Goal: Task Accomplishment & Management: Manage account settings

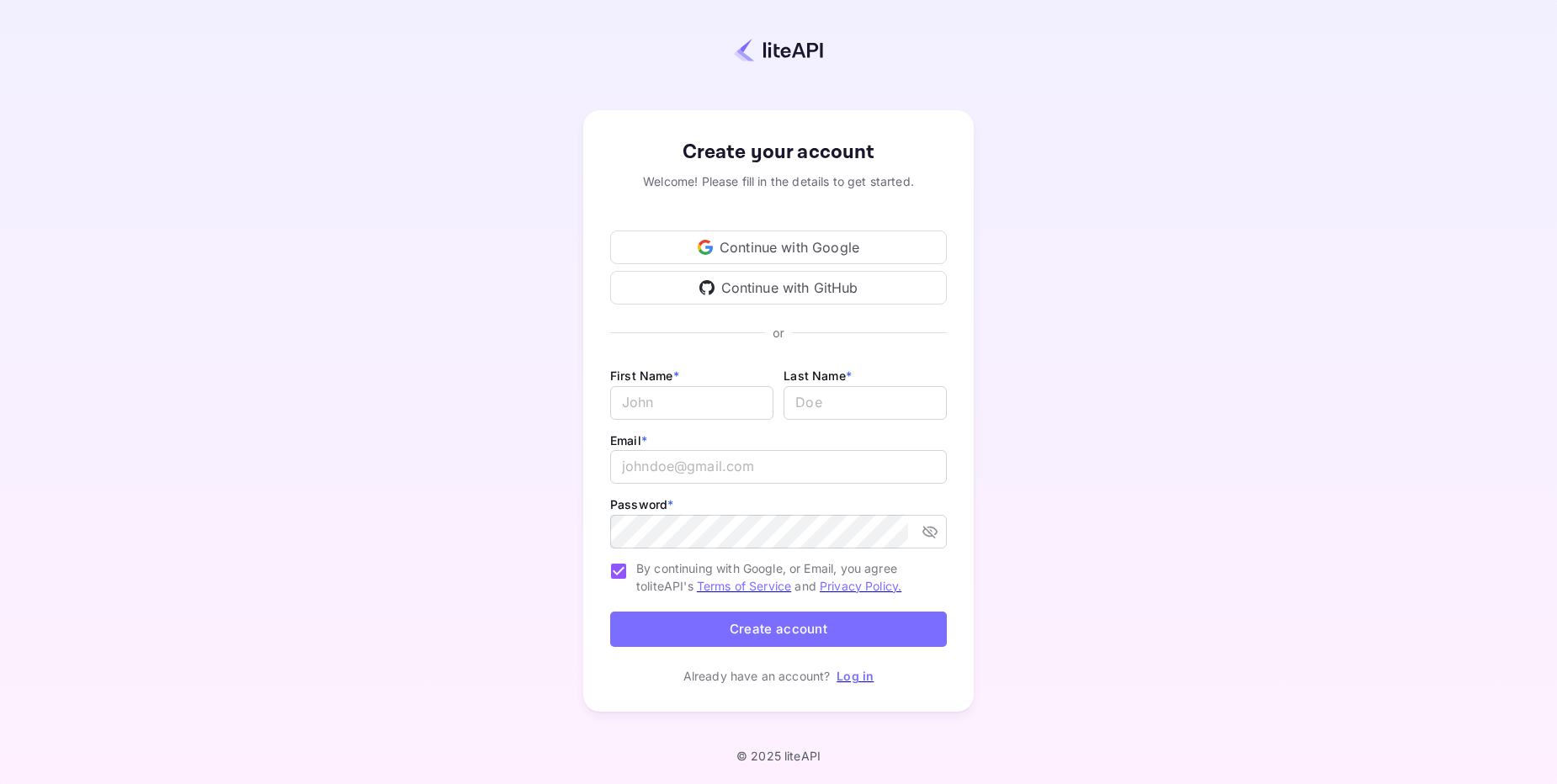
click at [758, 252] on div "Continue with Google" at bounding box center [778, 247] width 337 height 33
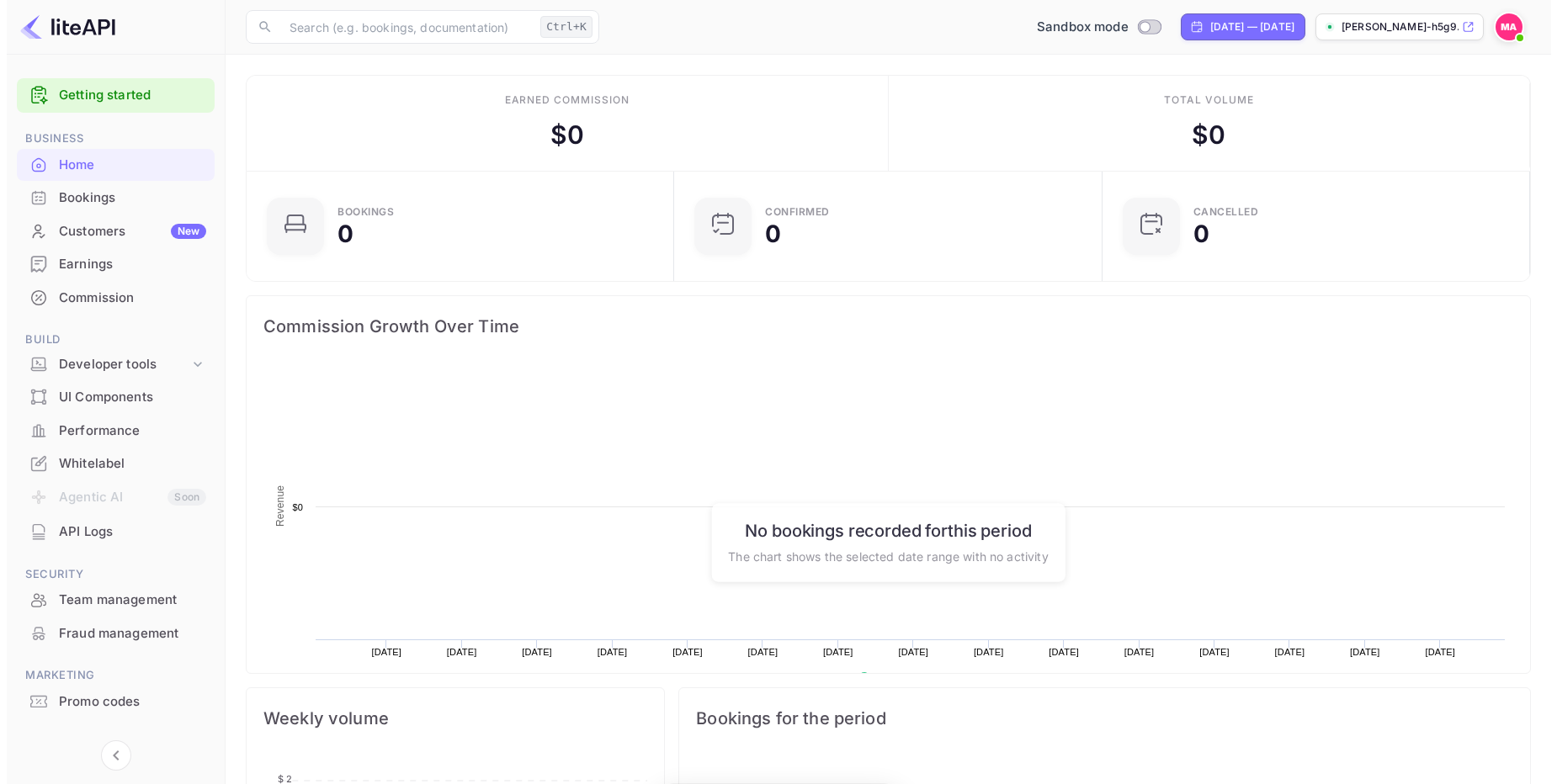
scroll to position [261, 406]
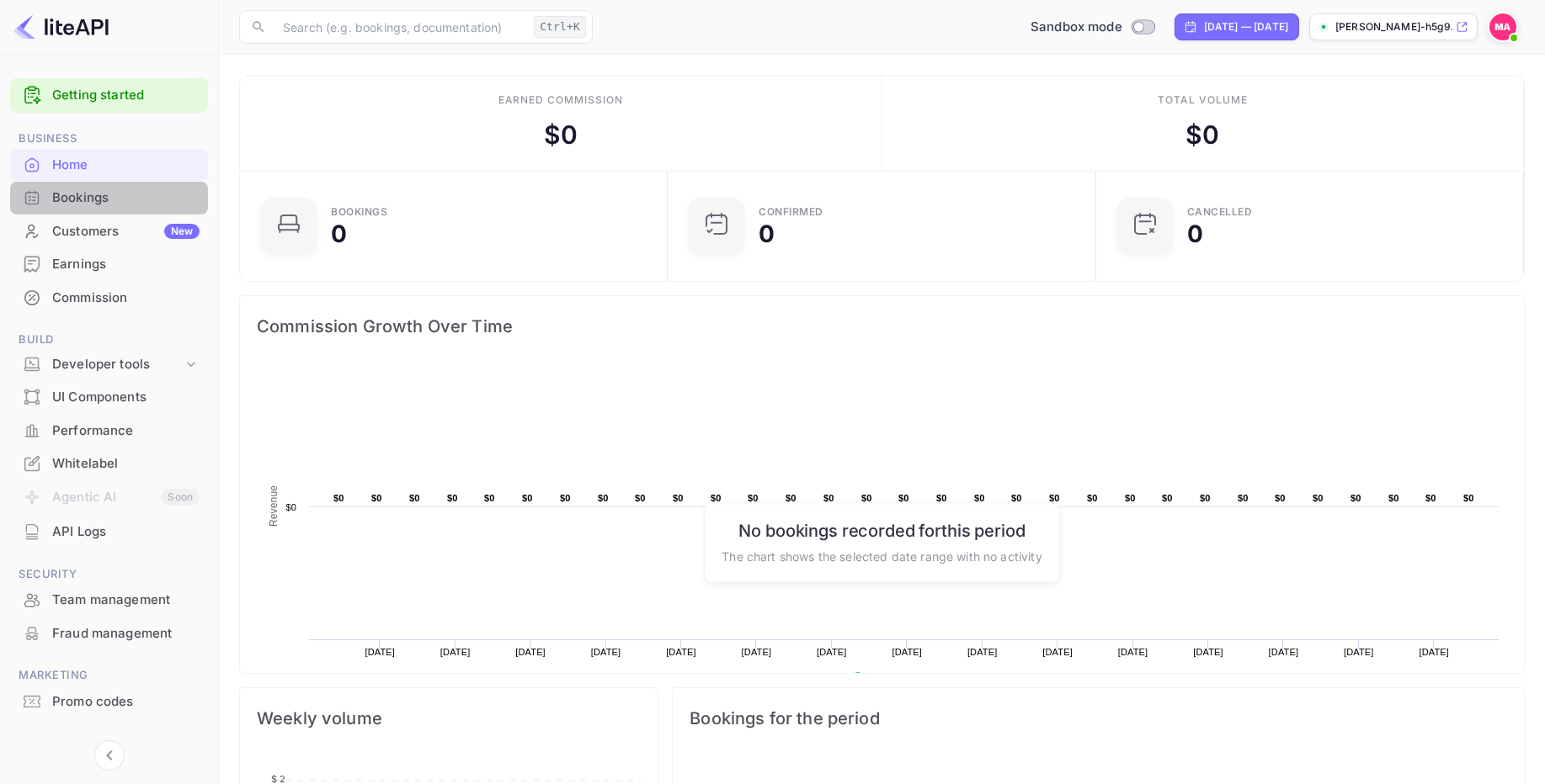
click at [78, 199] on div "Bookings" at bounding box center [125, 198] width 148 height 20
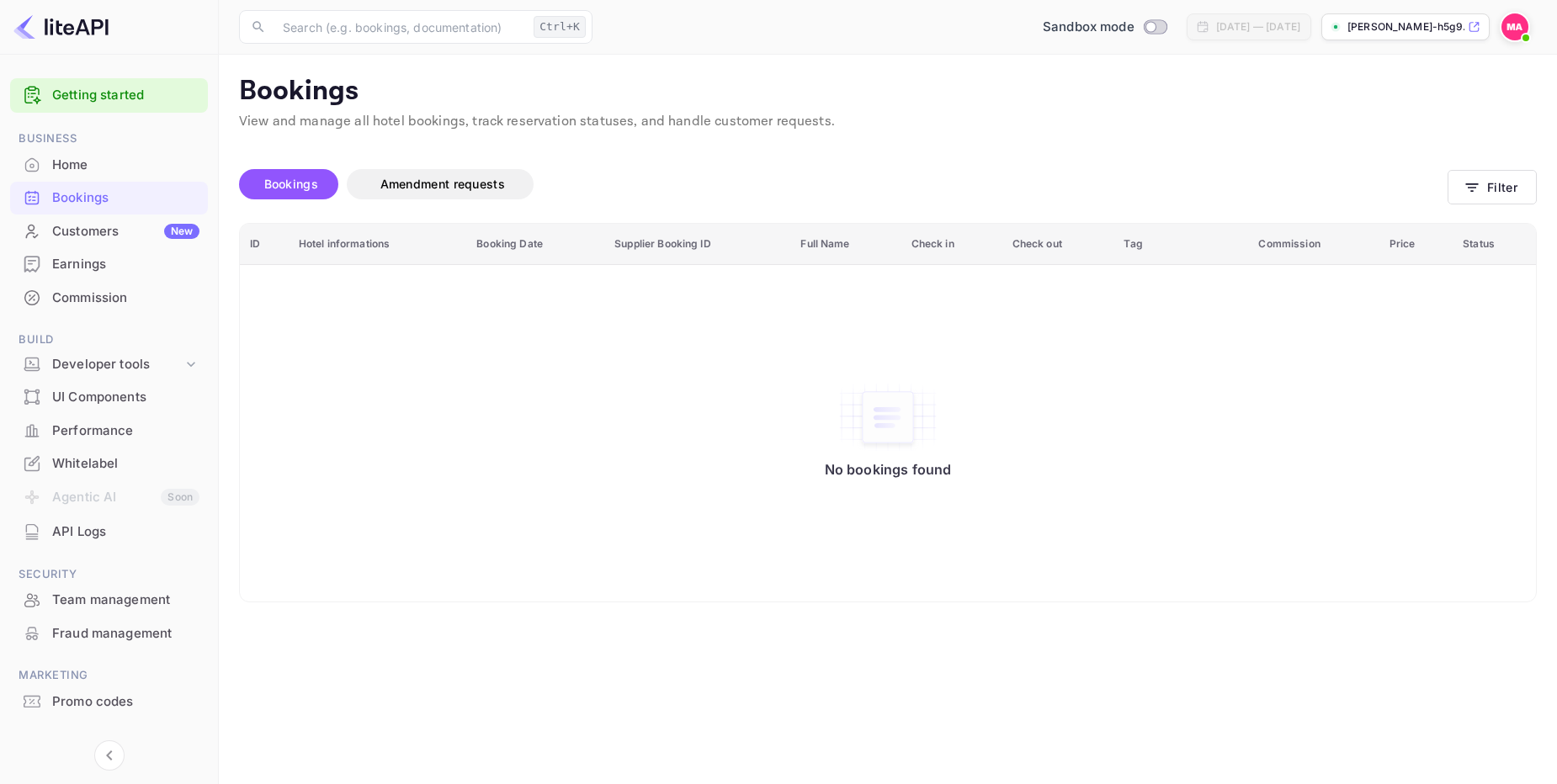
click at [1472, 27] on icon at bounding box center [1473, 27] width 13 height 12
click at [92, 175] on div "Home" at bounding box center [109, 165] width 198 height 33
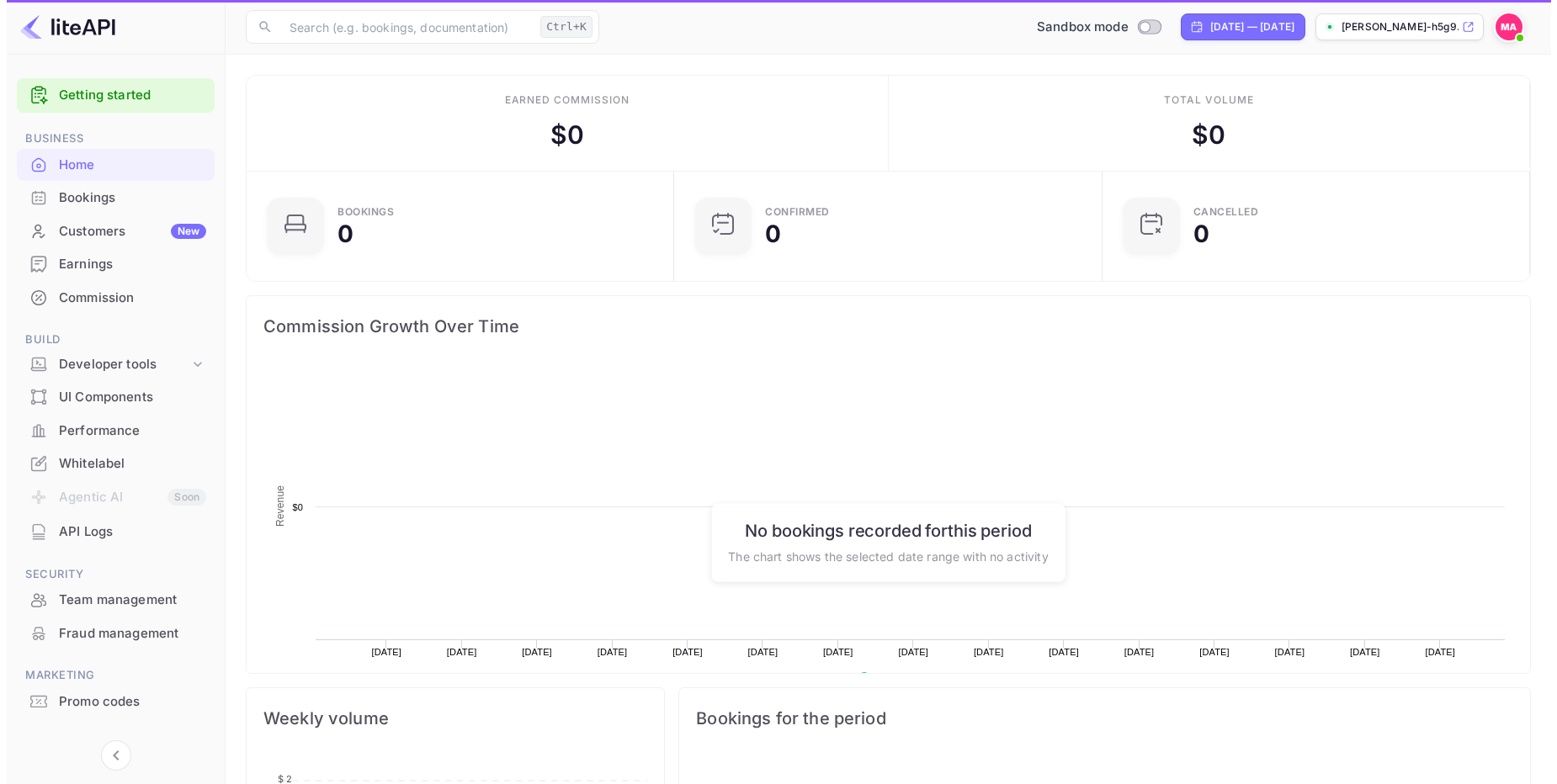
scroll to position [261, 406]
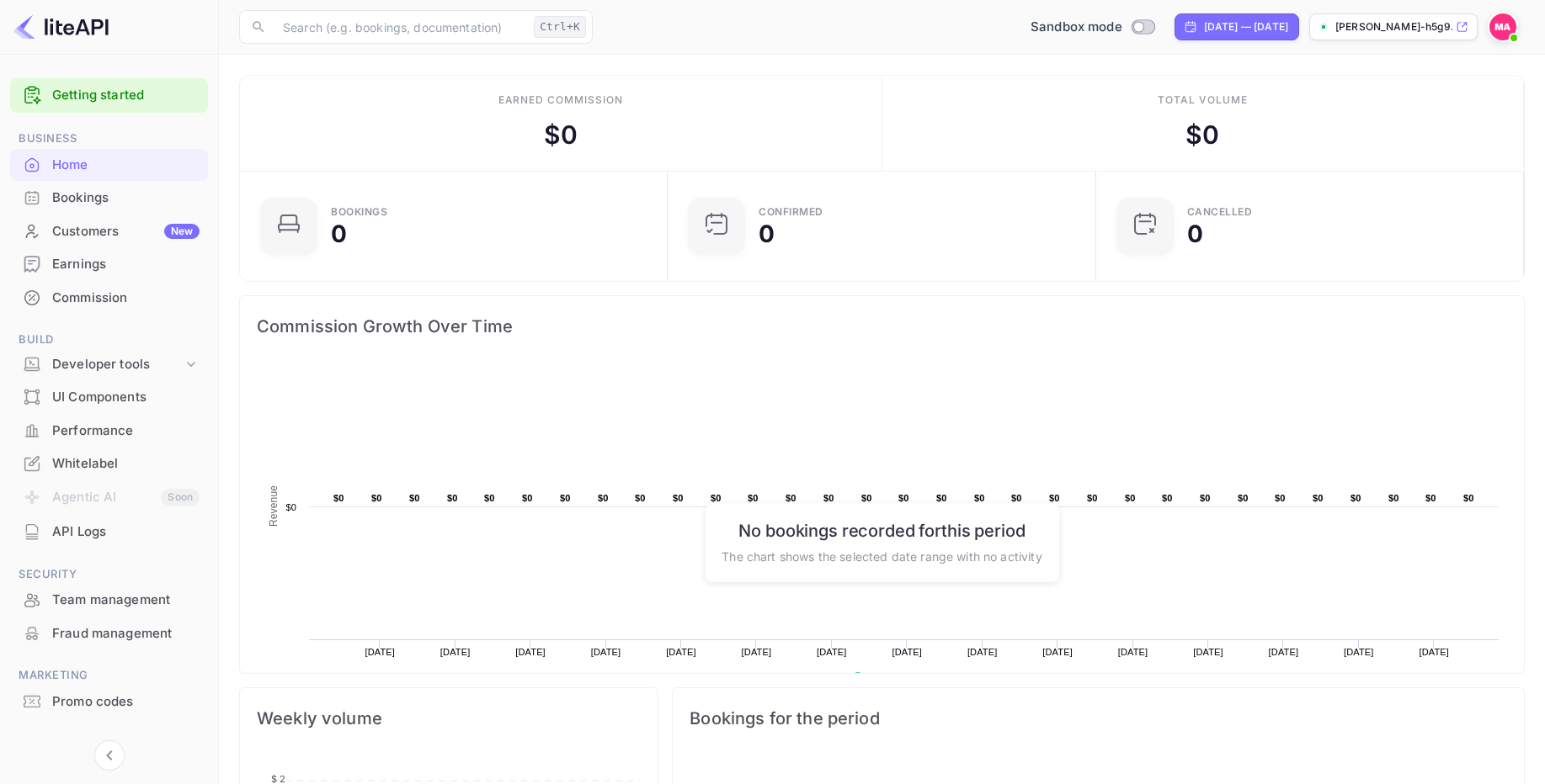
click at [94, 93] on link "Getting started" at bounding box center [125, 95] width 148 height 20
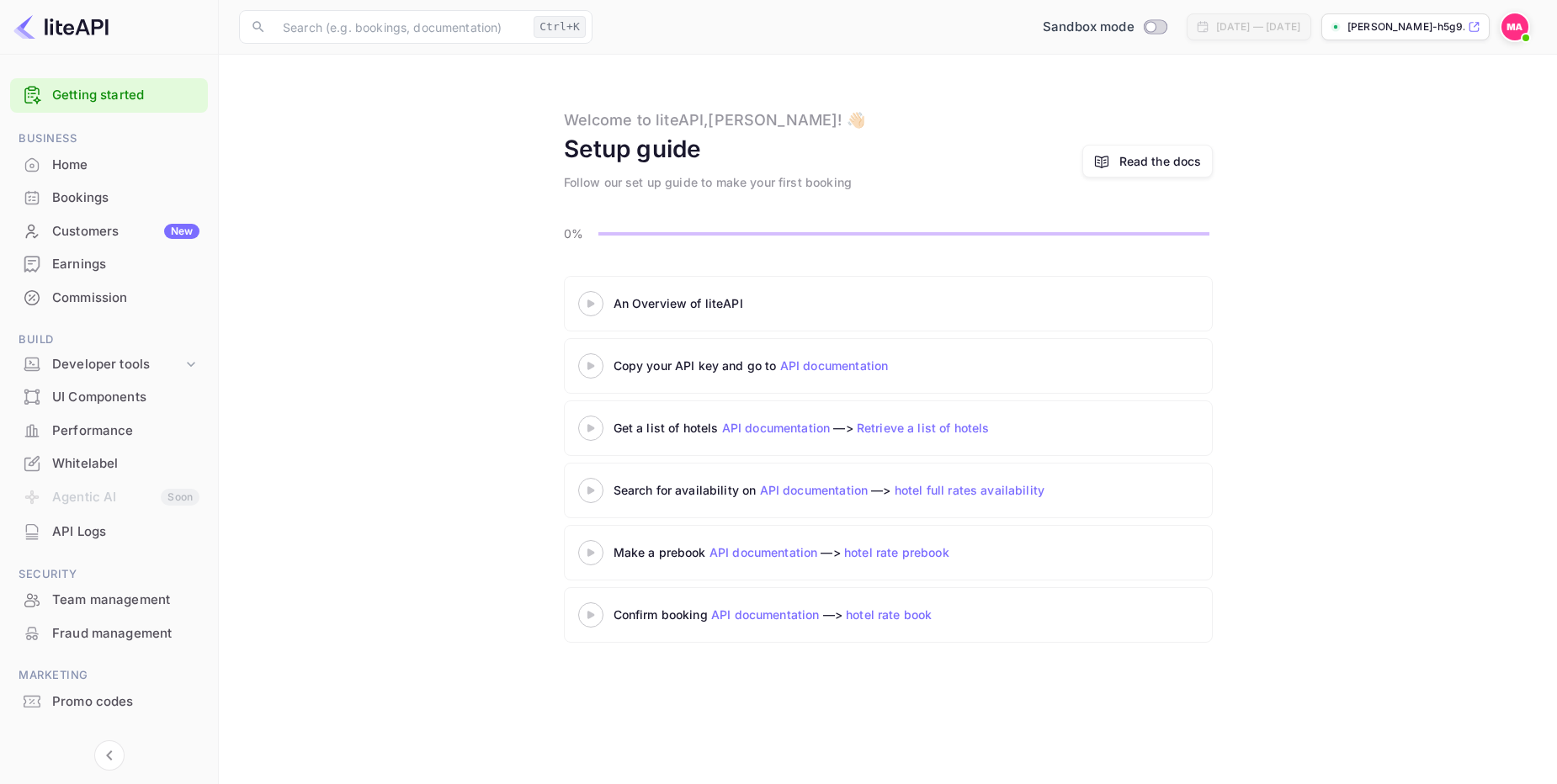
click at [597, 303] on icon at bounding box center [591, 304] width 59 height 9
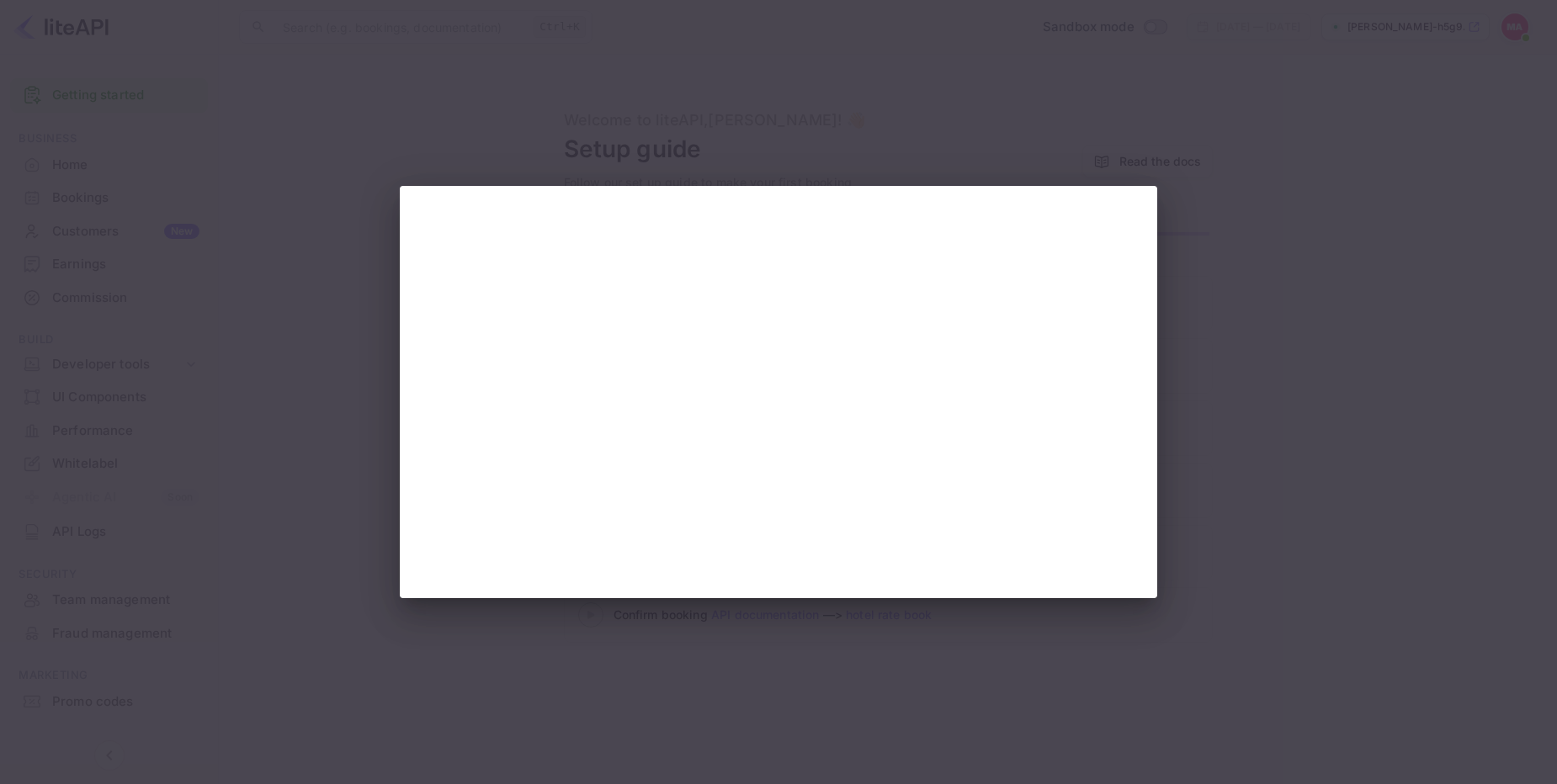
click at [1243, 373] on div at bounding box center [778, 392] width 1557 height 784
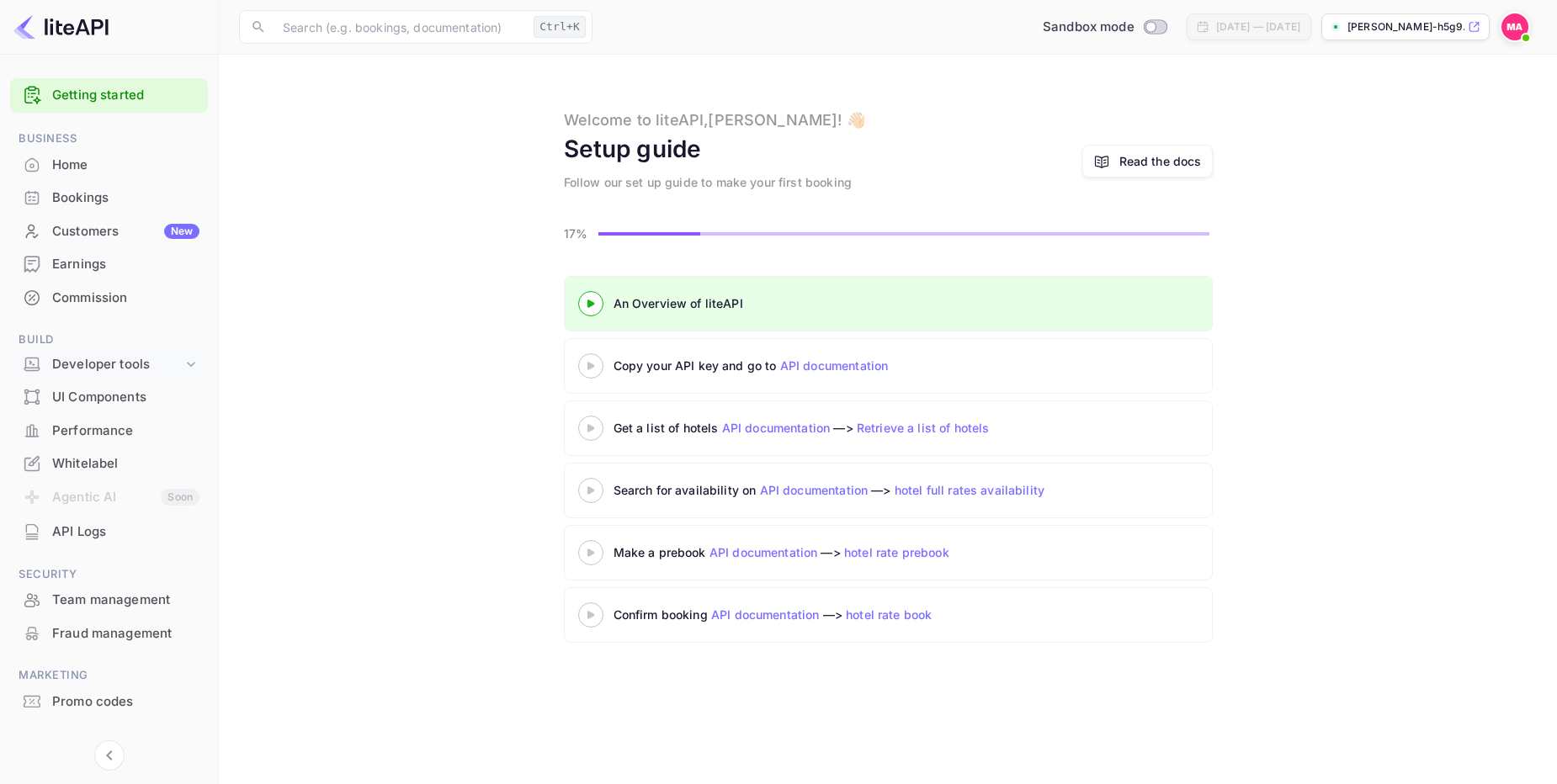
click at [137, 367] on div "Developer tools" at bounding box center [117, 365] width 130 height 20
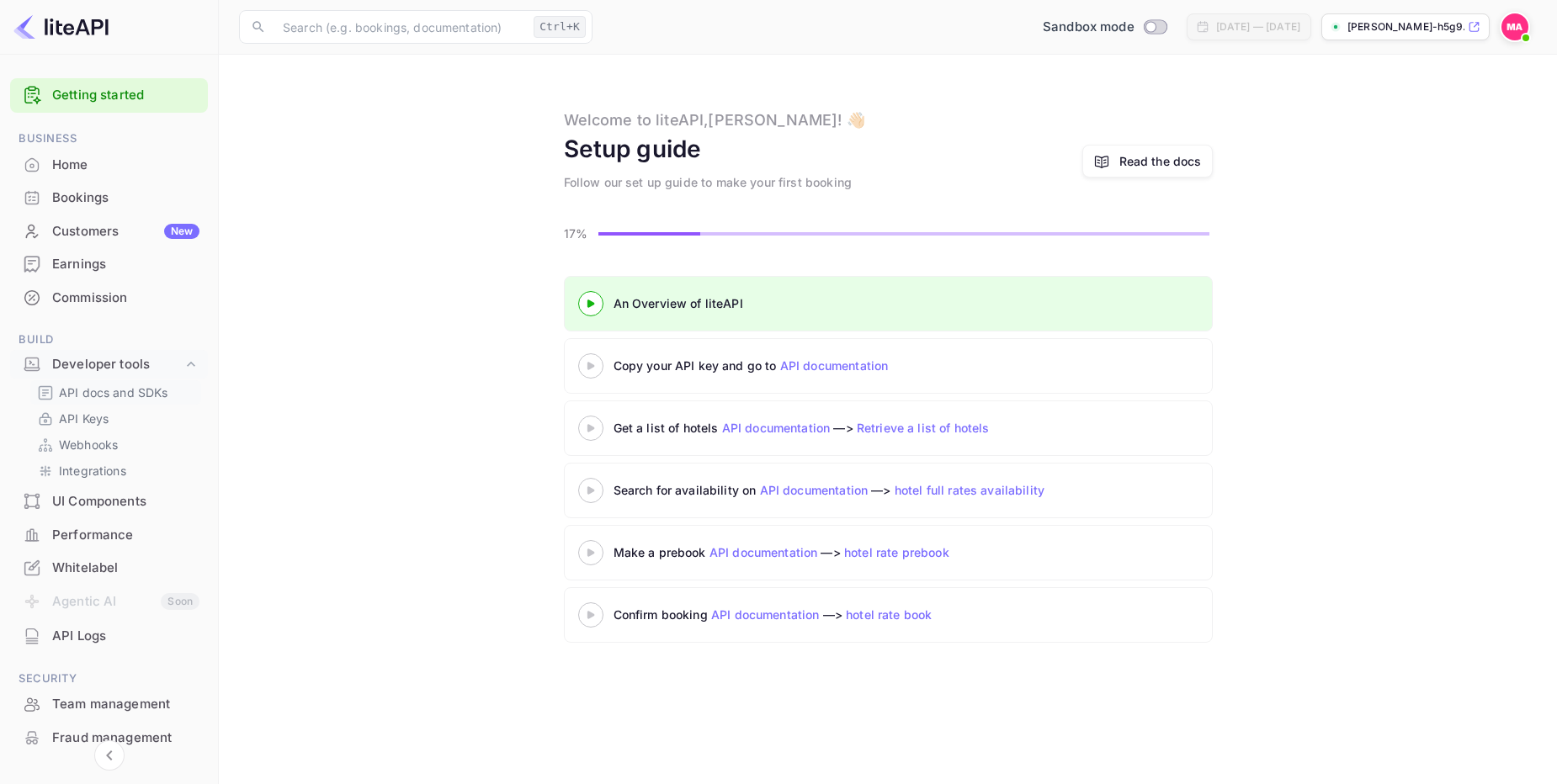
click at [144, 387] on p "API docs and SDKs" at bounding box center [113, 392] width 109 height 18
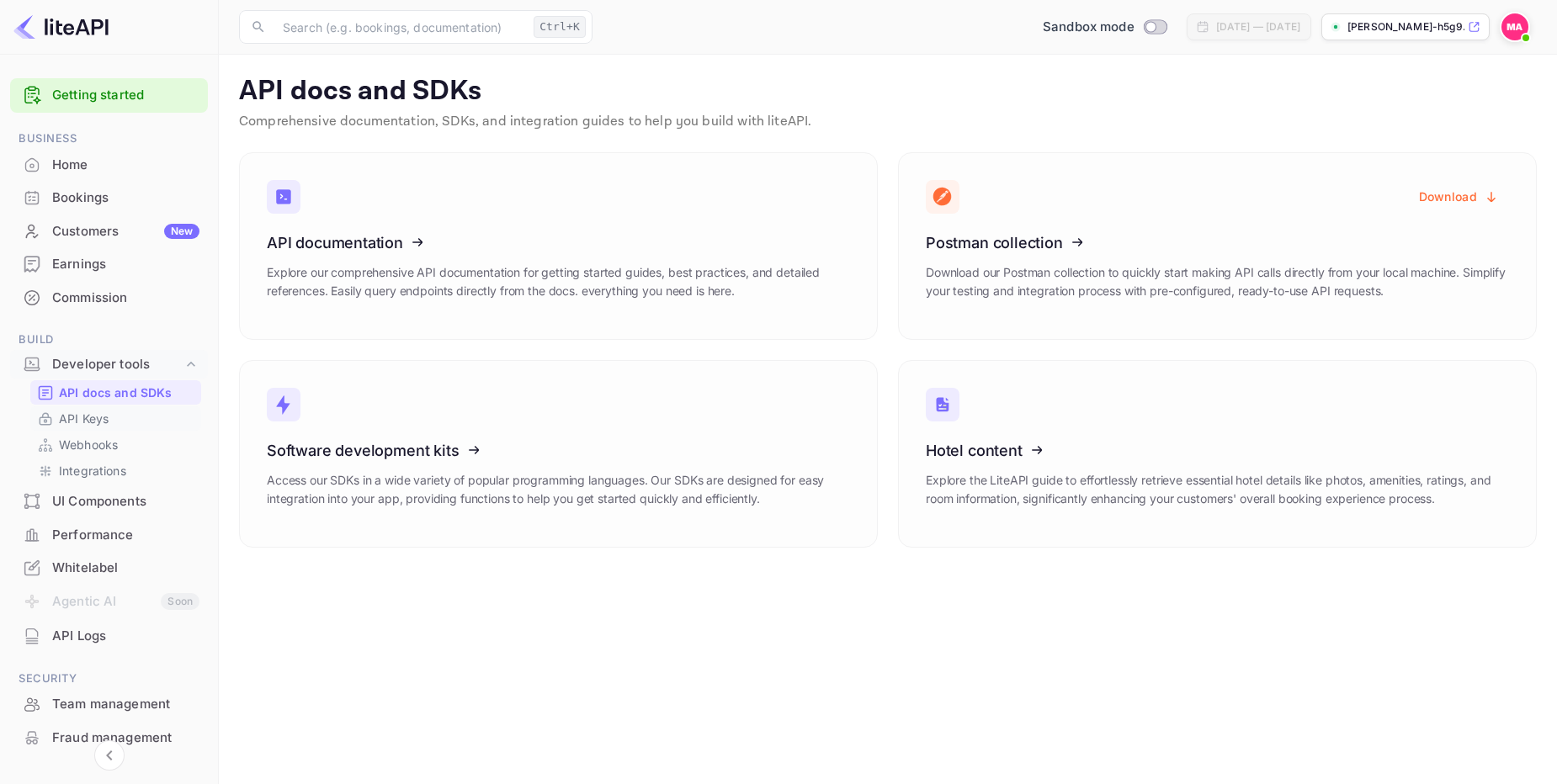
click at [71, 420] on p "API Keys" at bounding box center [84, 418] width 49 height 18
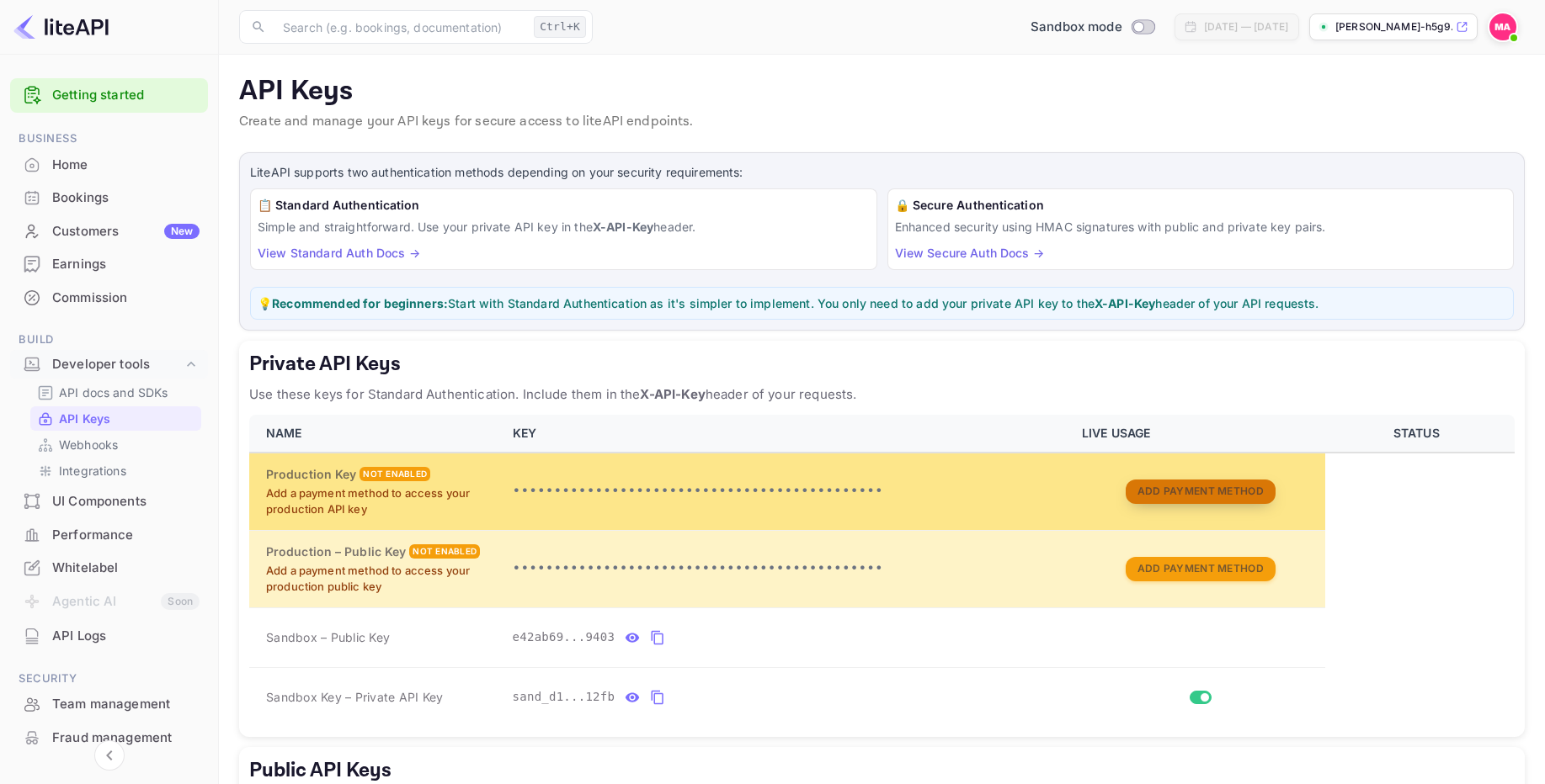
click at [1208, 493] on button "Add Payment Method" at bounding box center [1201, 492] width 150 height 25
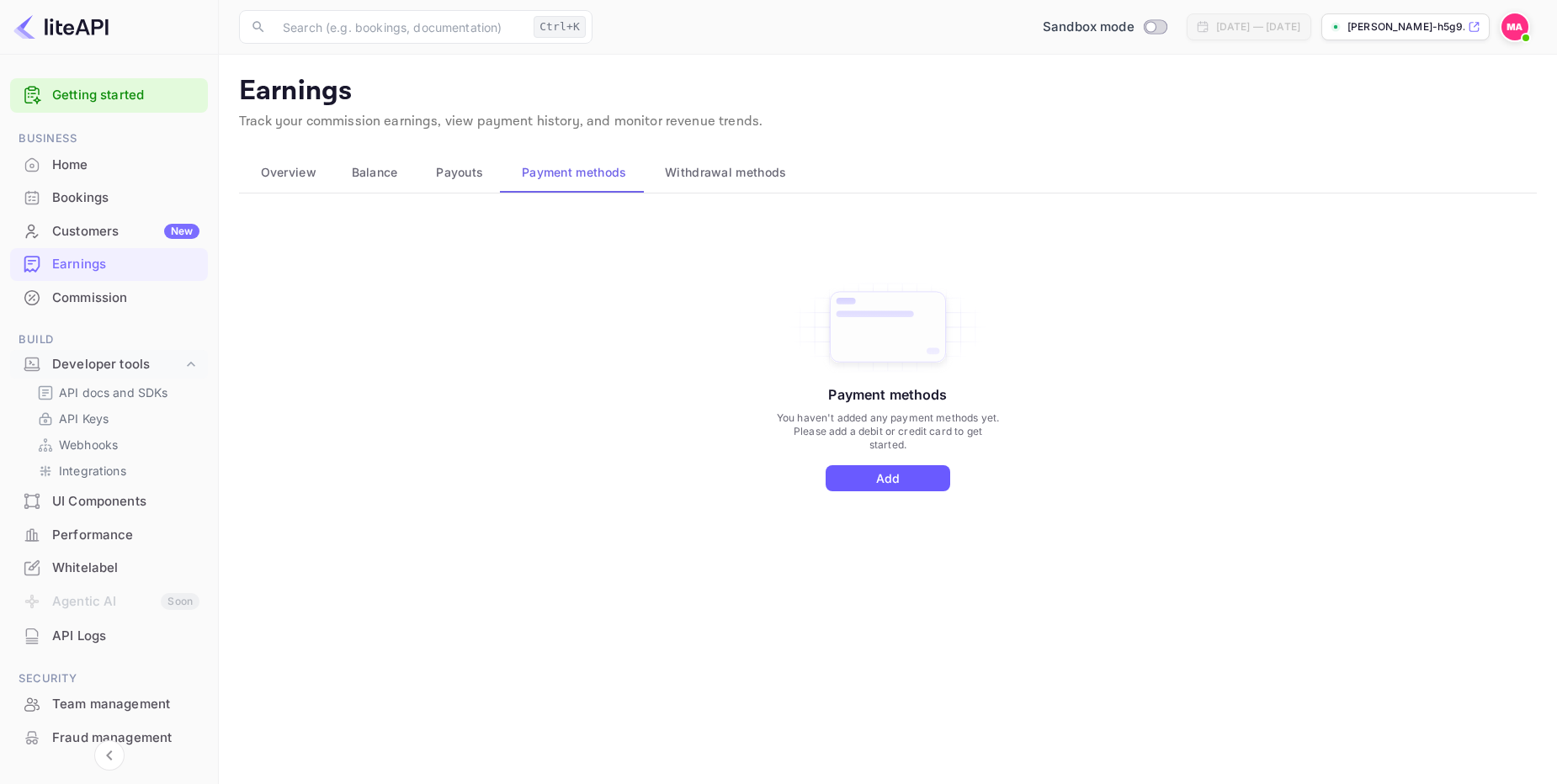
click at [917, 473] on button "Add" at bounding box center [888, 478] width 124 height 26
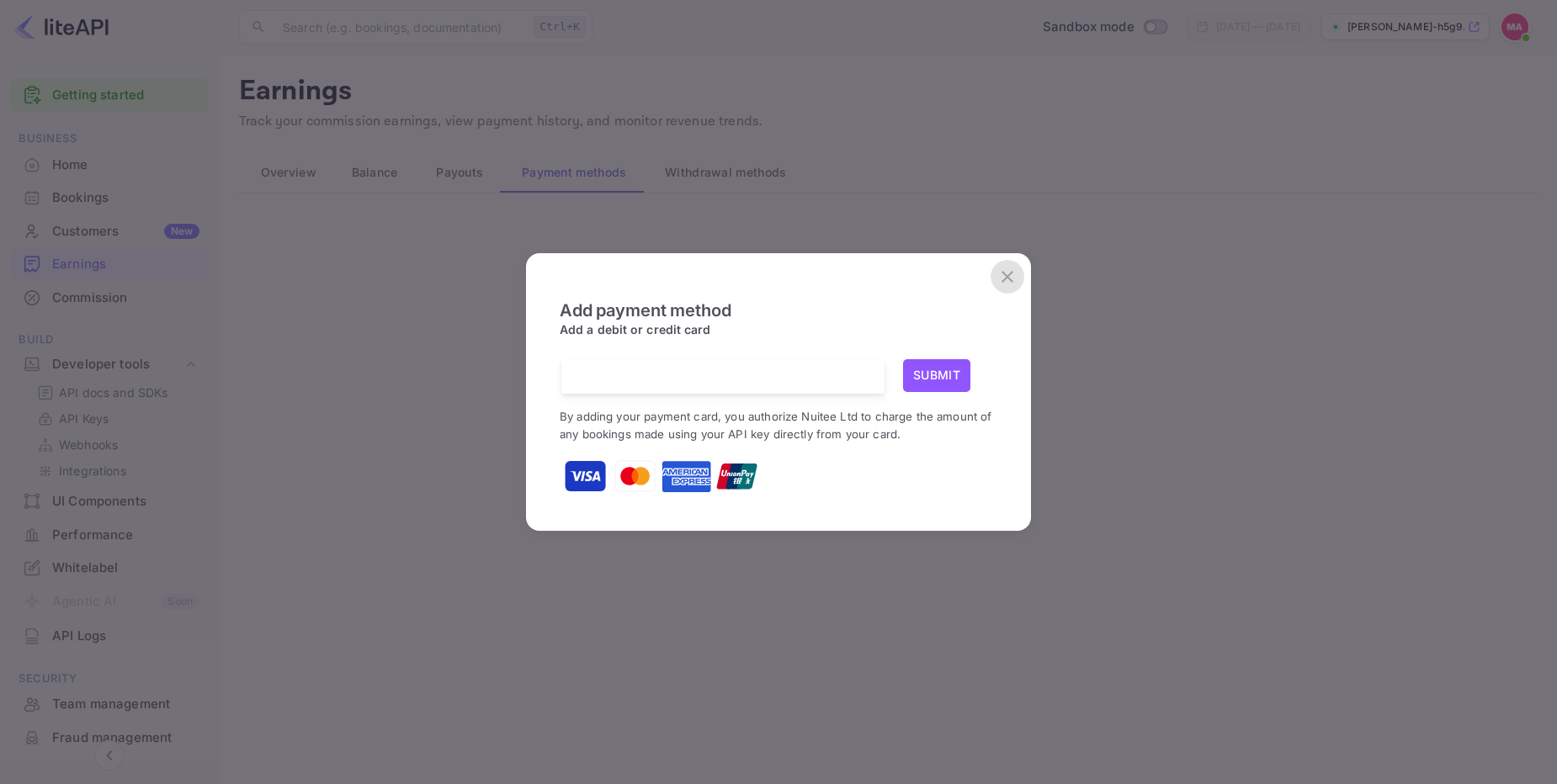
click at [1004, 280] on icon "close" at bounding box center [1007, 277] width 12 height 12
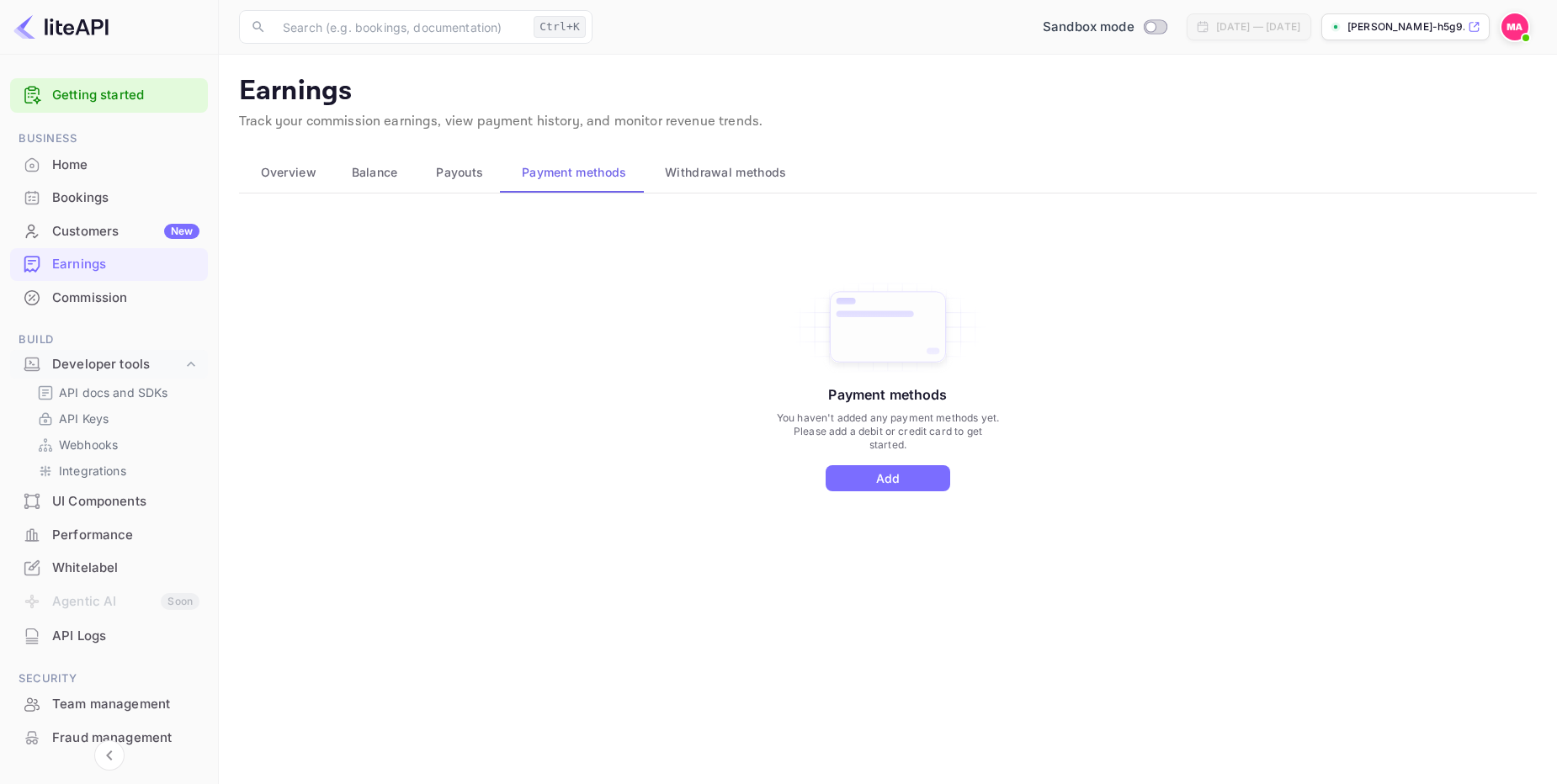
click at [515, 279] on div "Payment methods You haven't added any payment methods yet. Please add a debit o…" at bounding box center [887, 403] width 1298 height 378
click at [725, 173] on span "Withdrawal methods" at bounding box center [725, 173] width 121 height 20
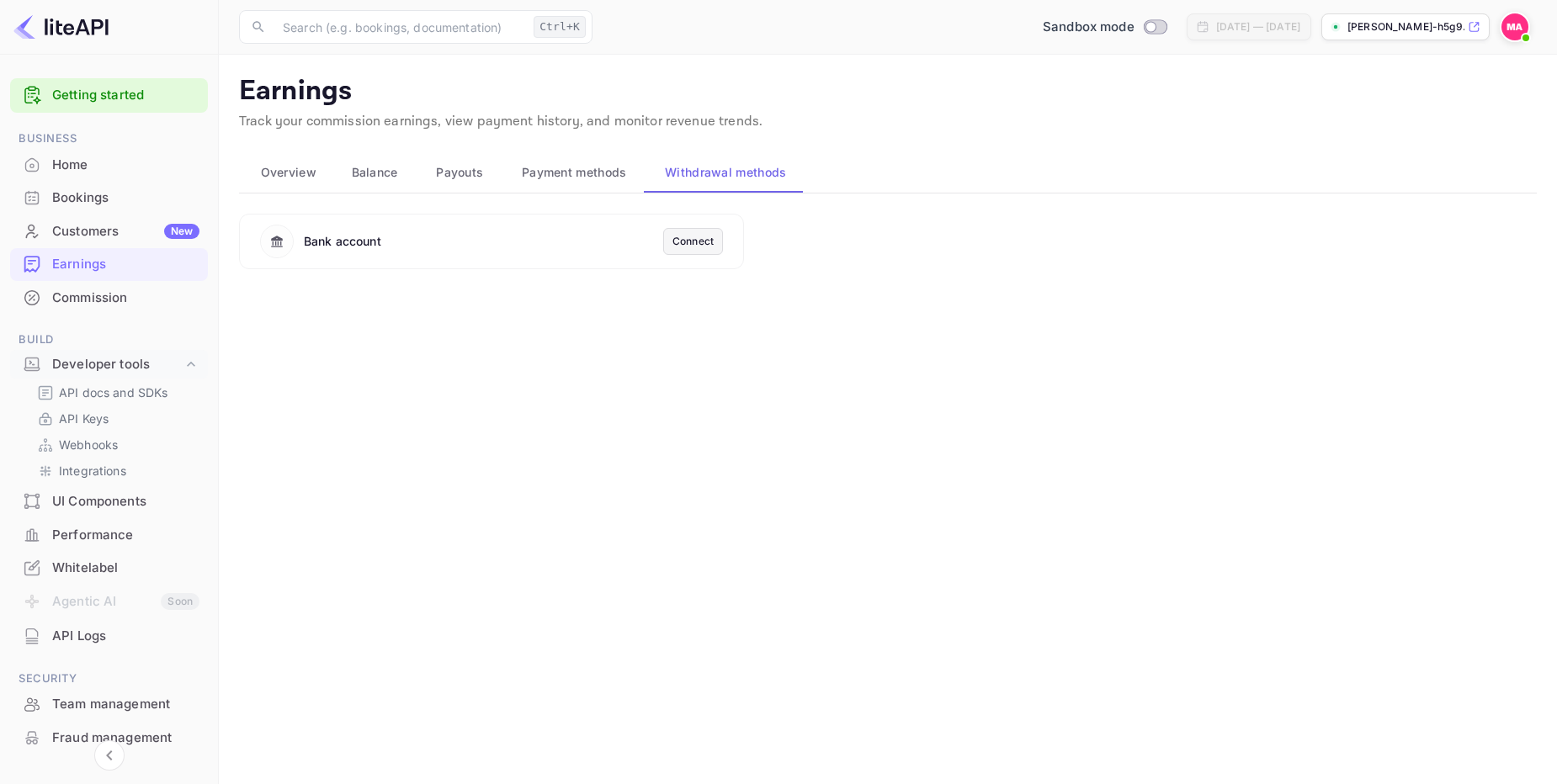
click at [562, 179] on span "Payment methods" at bounding box center [574, 173] width 105 height 20
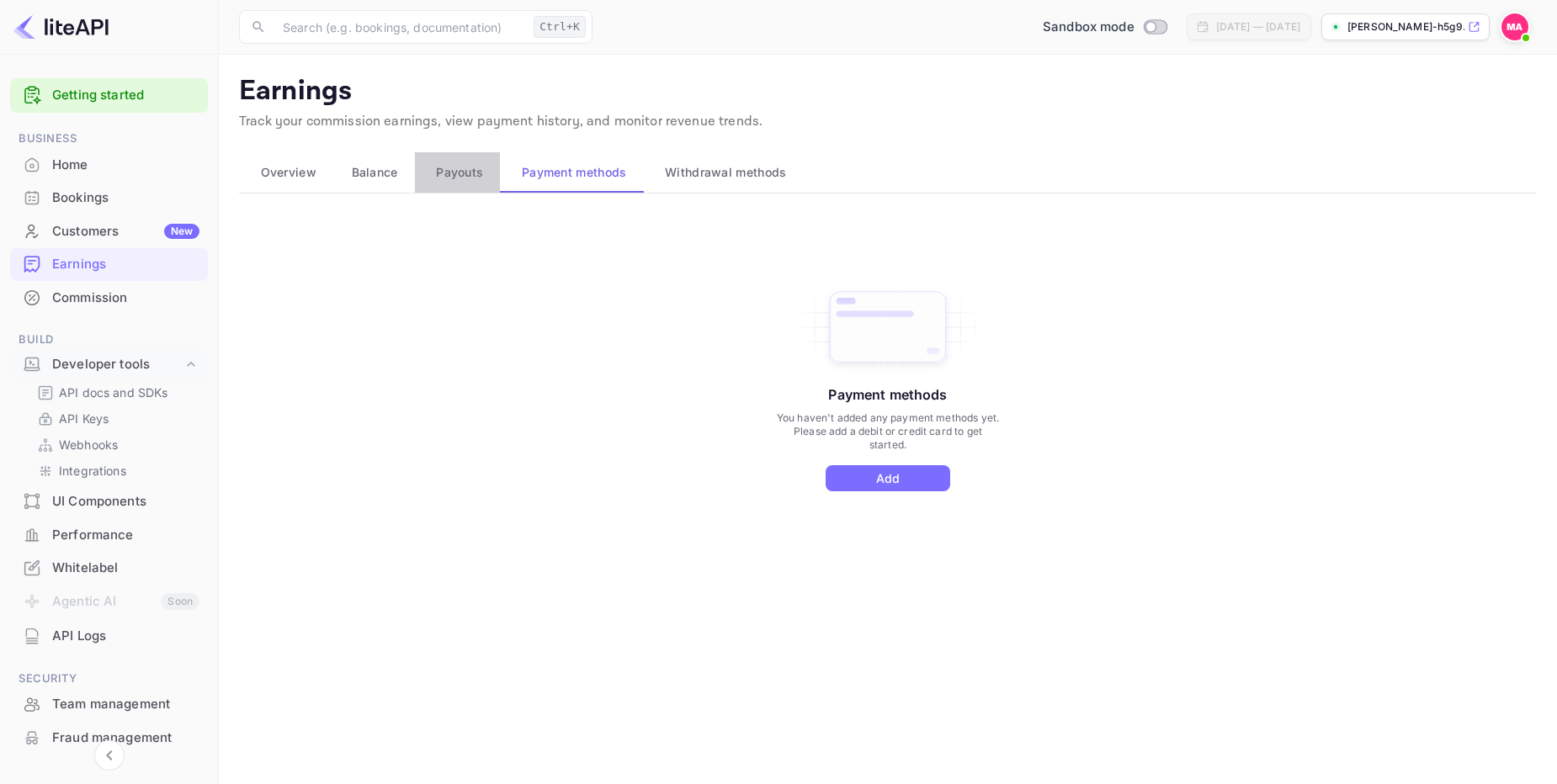
click at [460, 174] on span "Payouts" at bounding box center [458, 173] width 47 height 20
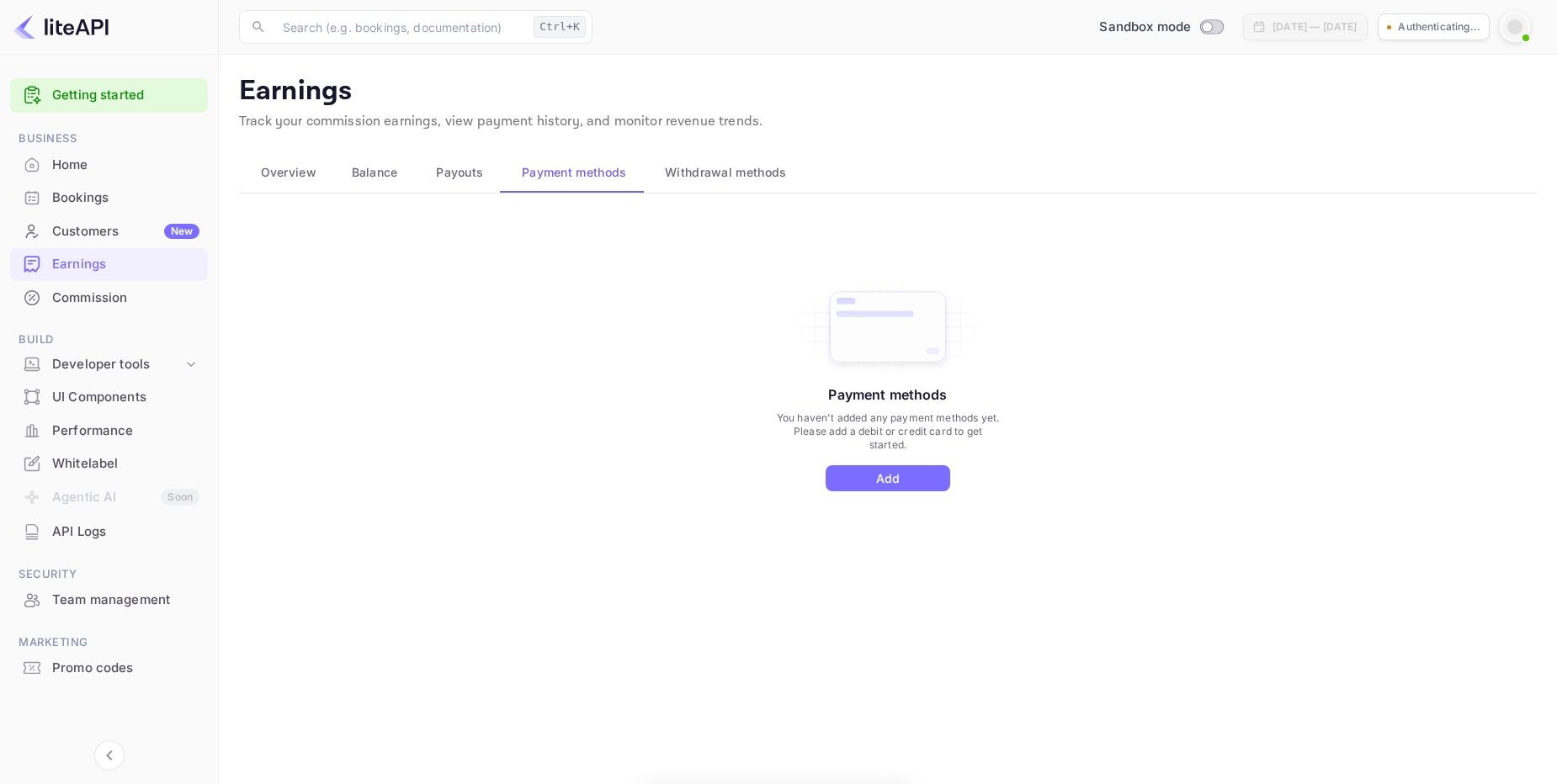
click at [378, 177] on span "Balance" at bounding box center [375, 173] width 46 height 20
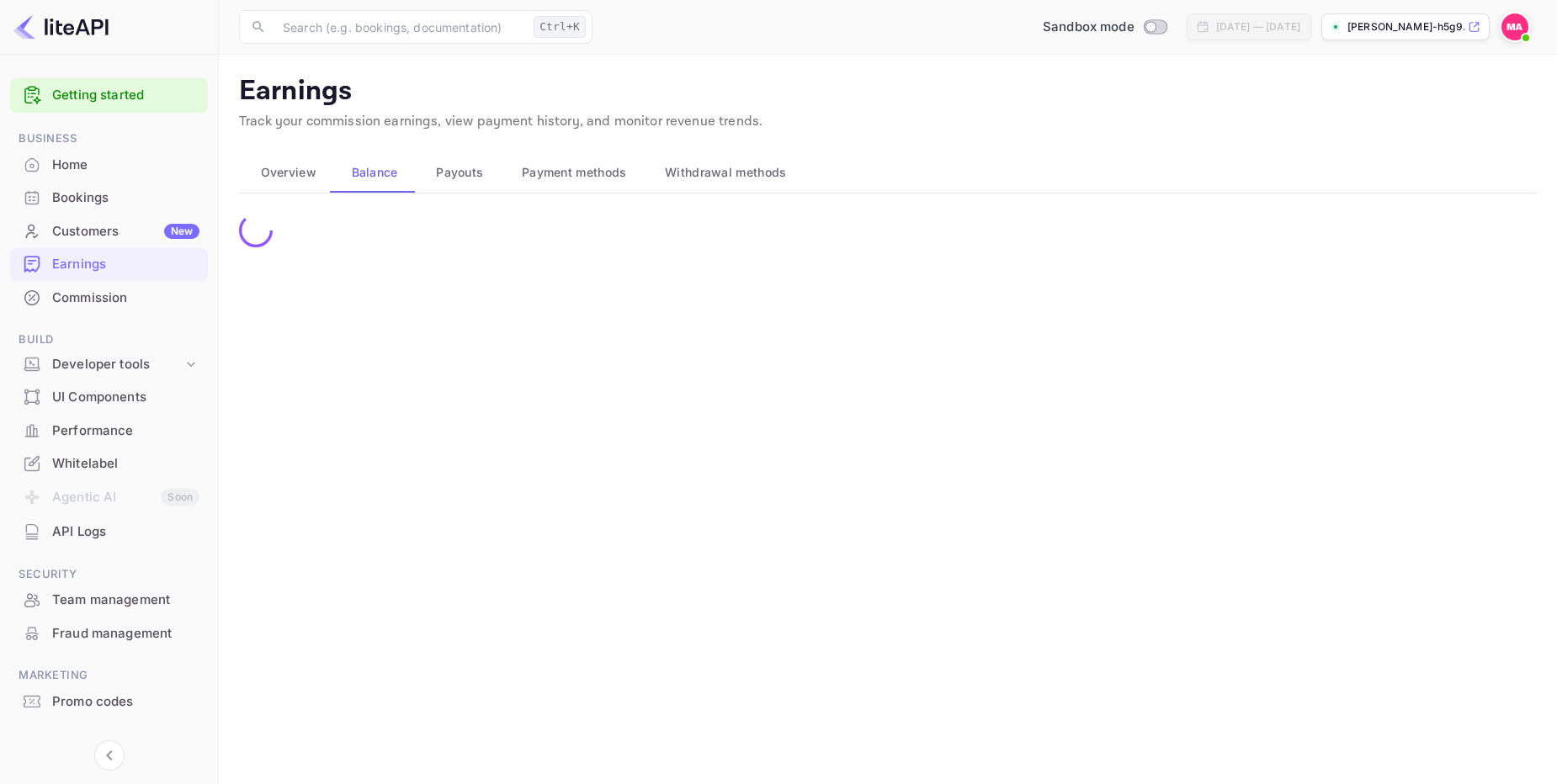
click at [307, 171] on span "Overview" at bounding box center [288, 173] width 55 height 20
click at [586, 177] on span "Payment methods" at bounding box center [574, 173] width 105 height 20
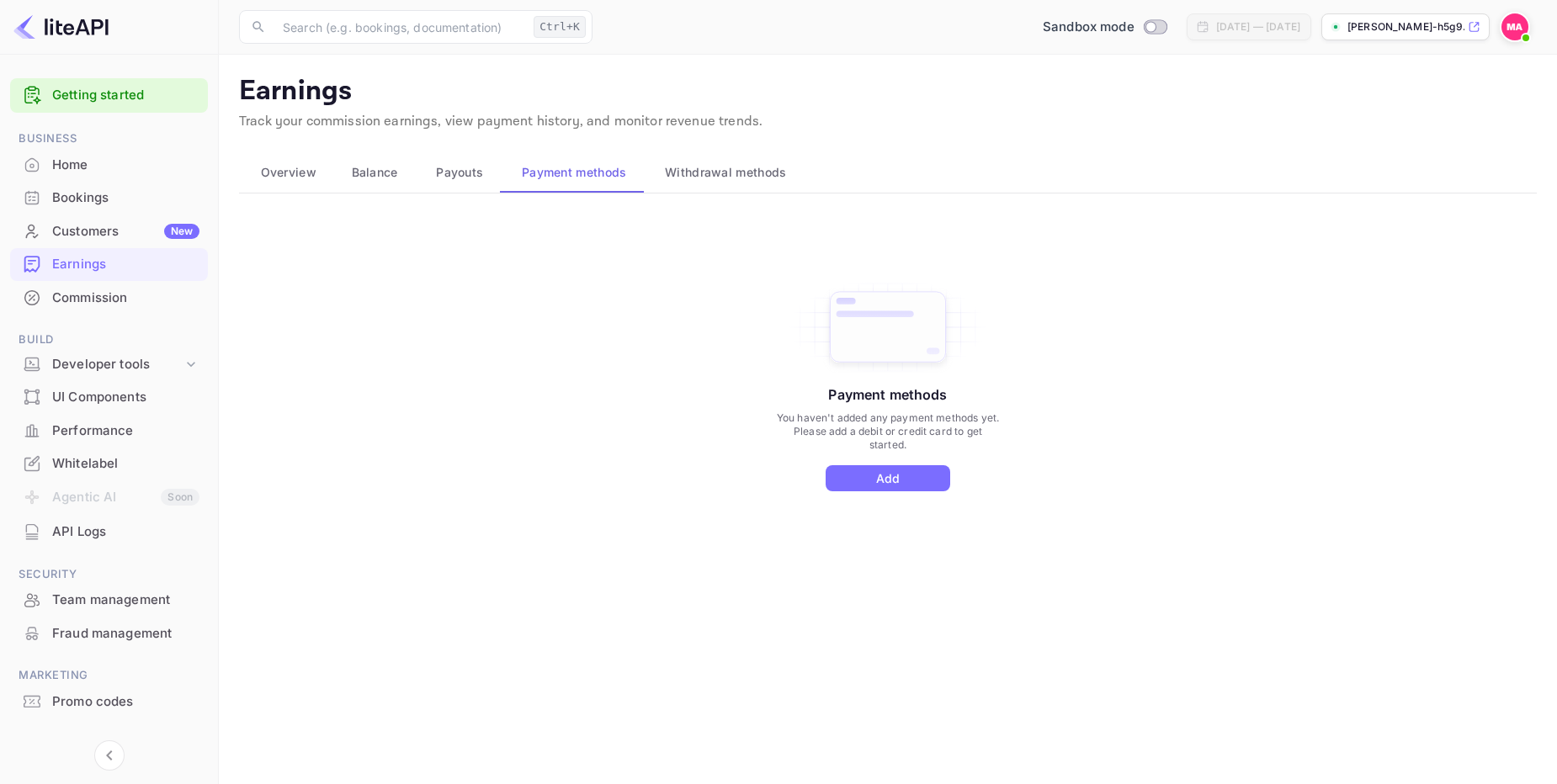
click at [629, 545] on div "Payment methods You haven't added any payment methods yet. Please add a debit o…" at bounding box center [887, 403] width 1298 height 378
click at [871, 468] on button "Add" at bounding box center [888, 478] width 124 height 26
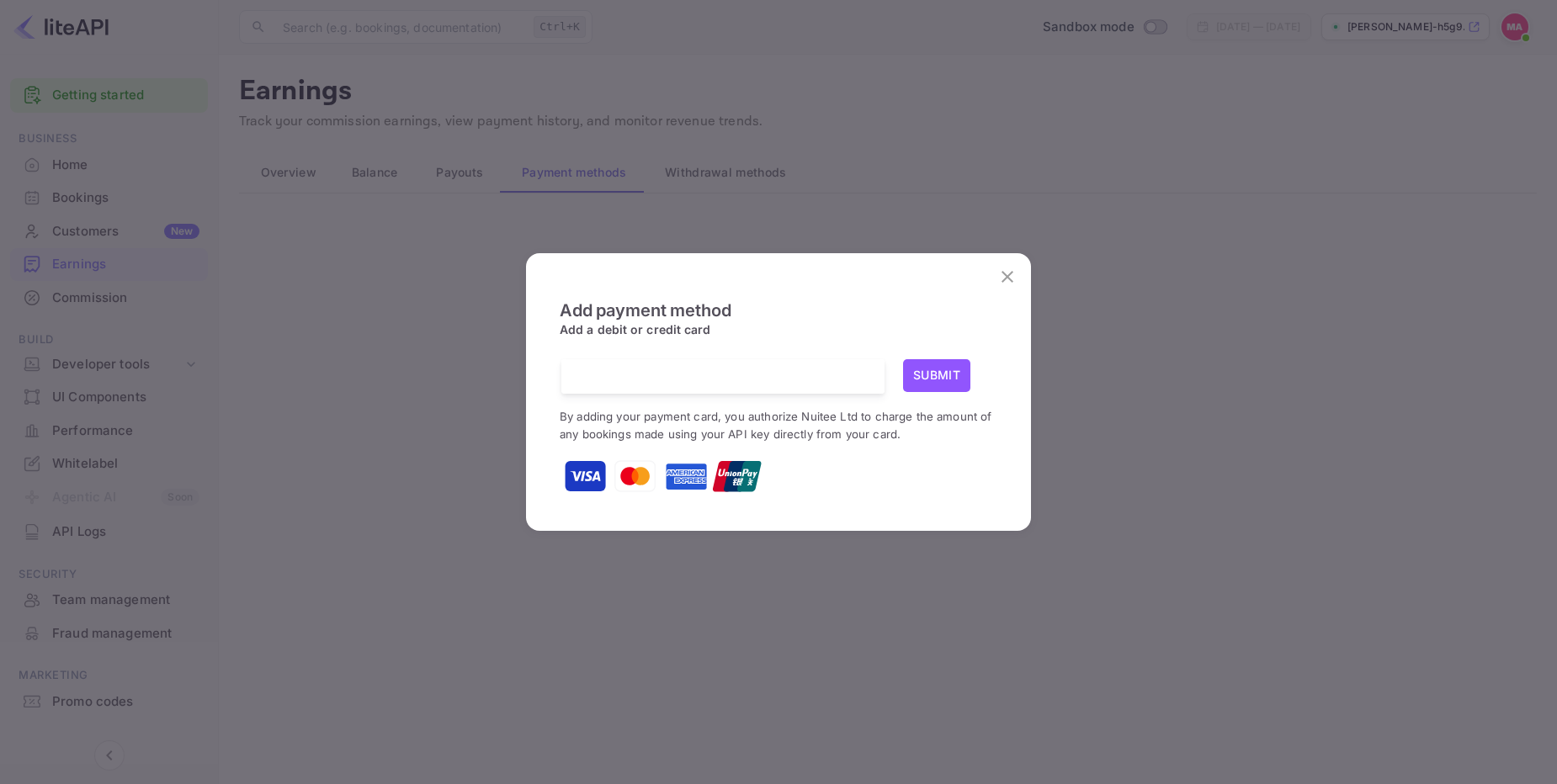
scroll to position [4, 0]
click at [999, 460] on div "Add payment method Add a debit or credit card Submit By adding your payment car…" at bounding box center [778, 390] width 471 height 248
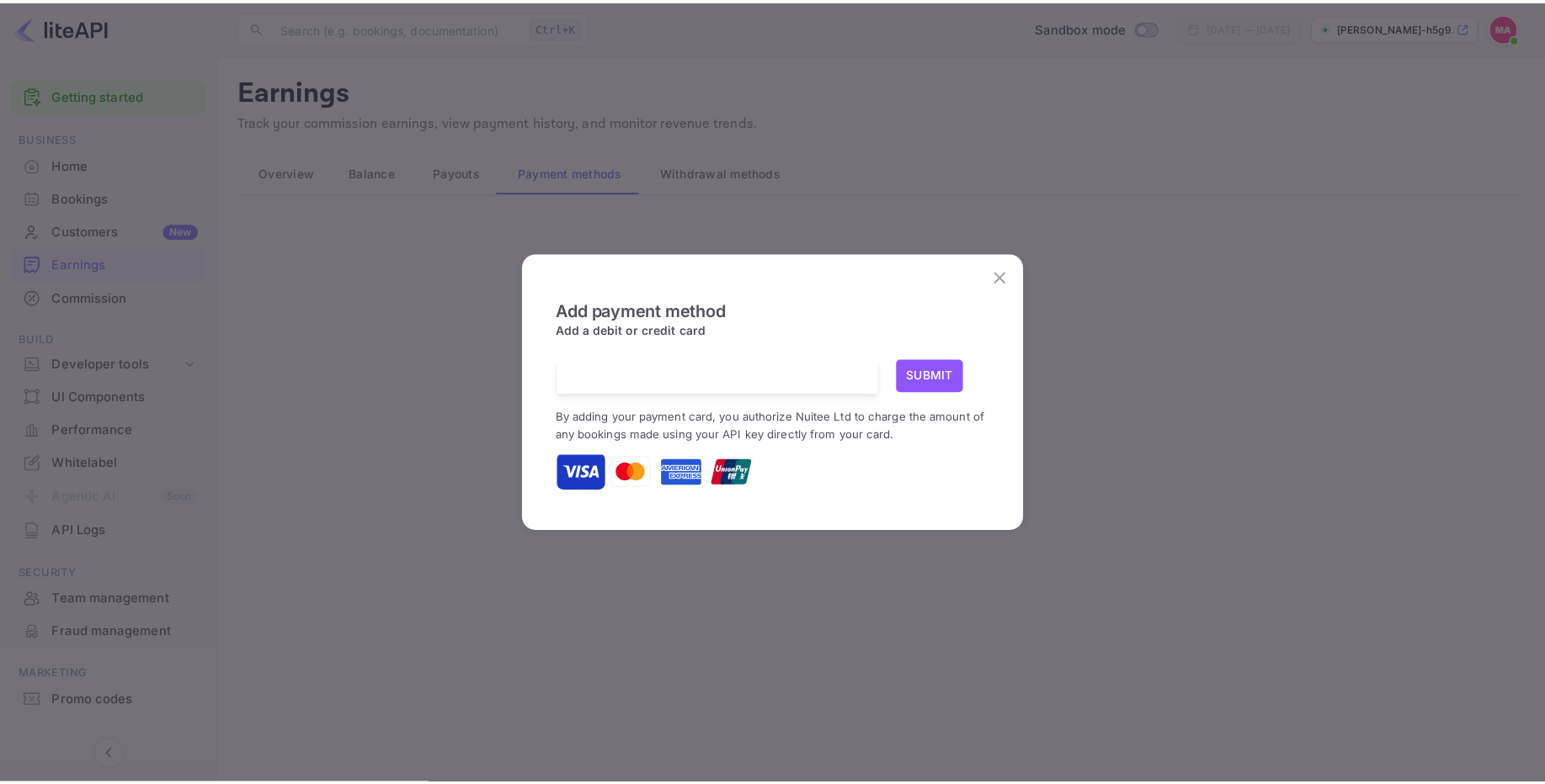
scroll to position [0, 0]
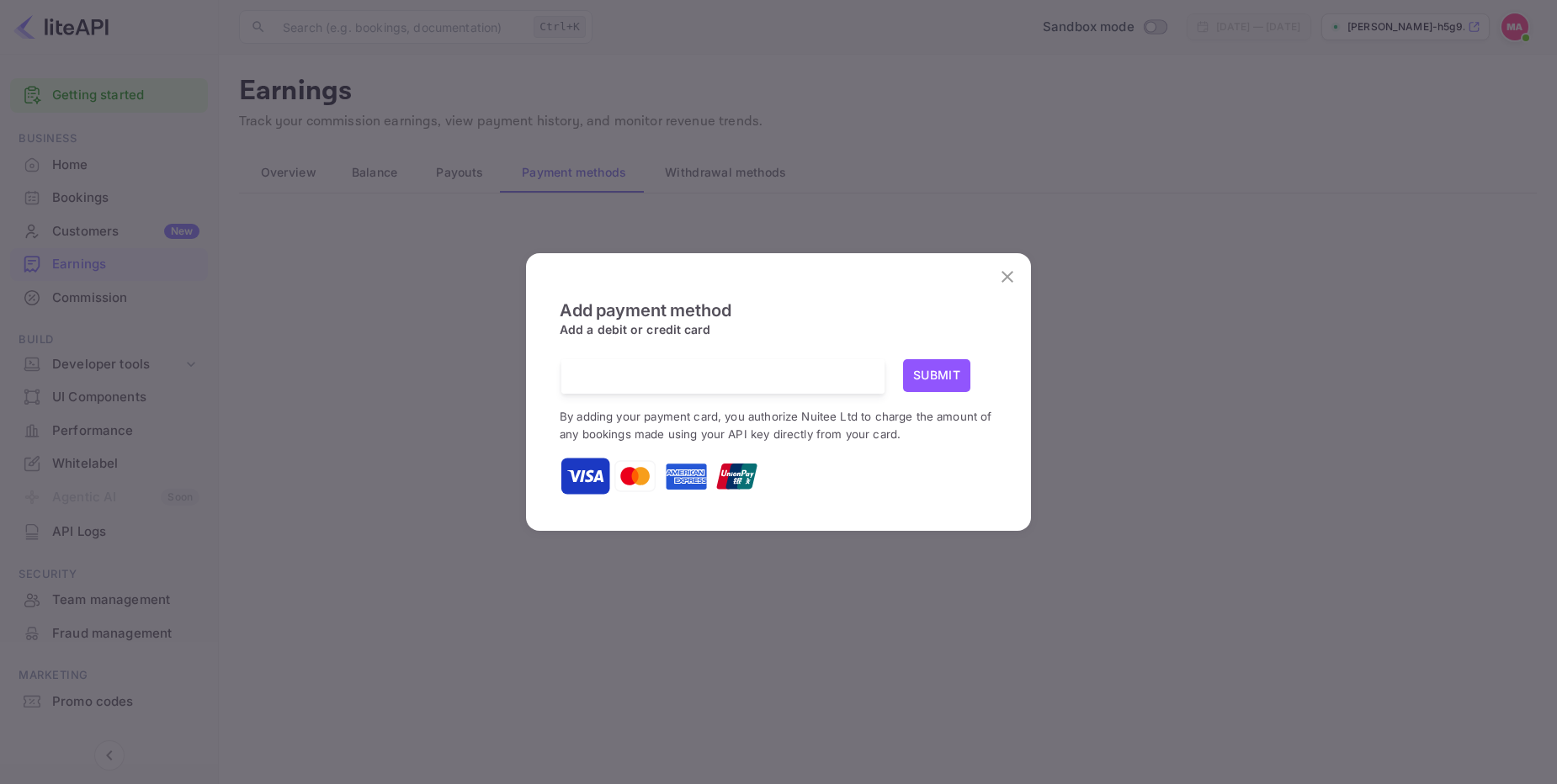
click at [943, 551] on div "Add payment method Add a debit or credit card Submit By adding your payment car…" at bounding box center [778, 392] width 1557 height 784
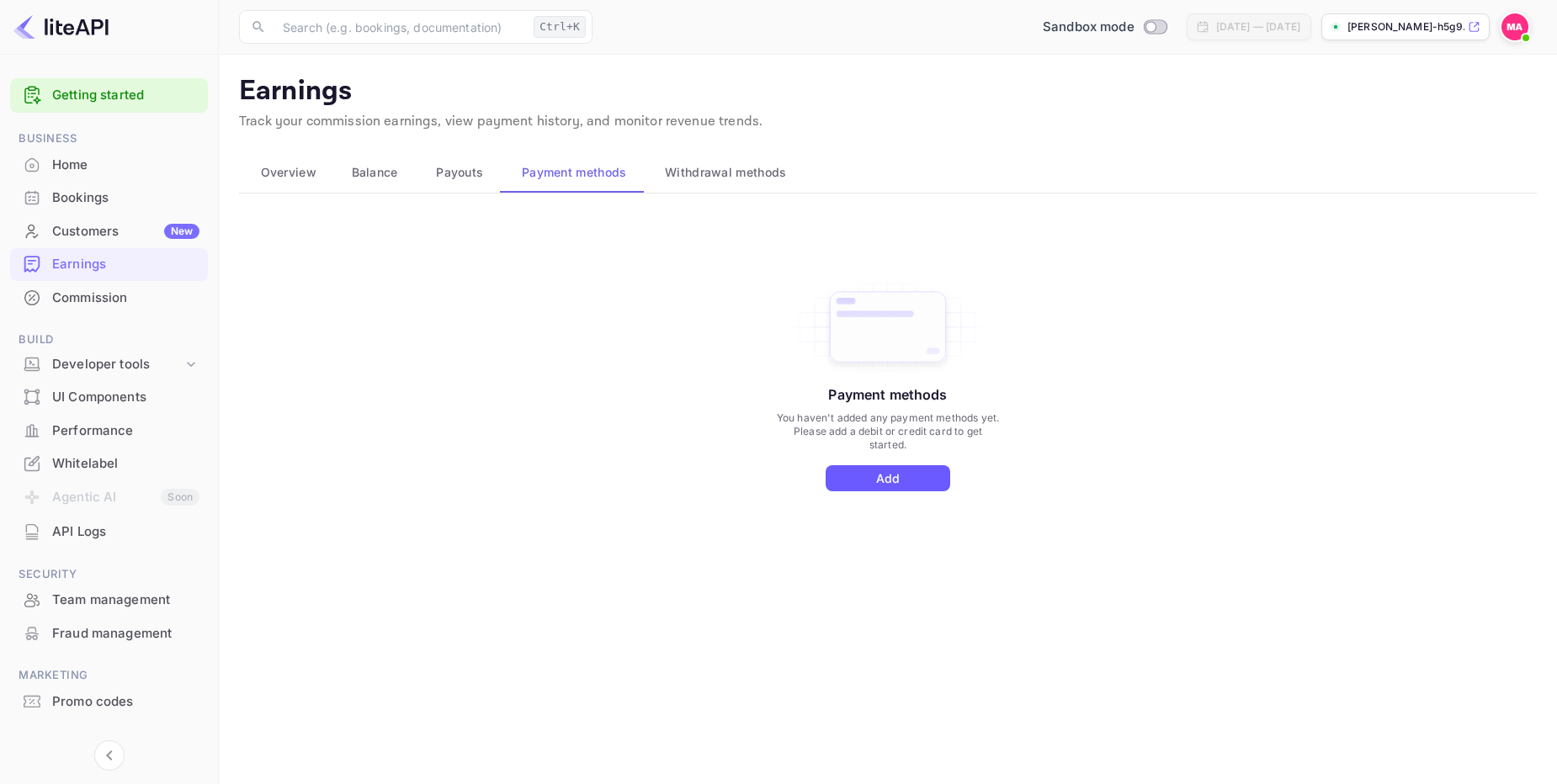
click at [903, 487] on button "Add" at bounding box center [888, 478] width 124 height 26
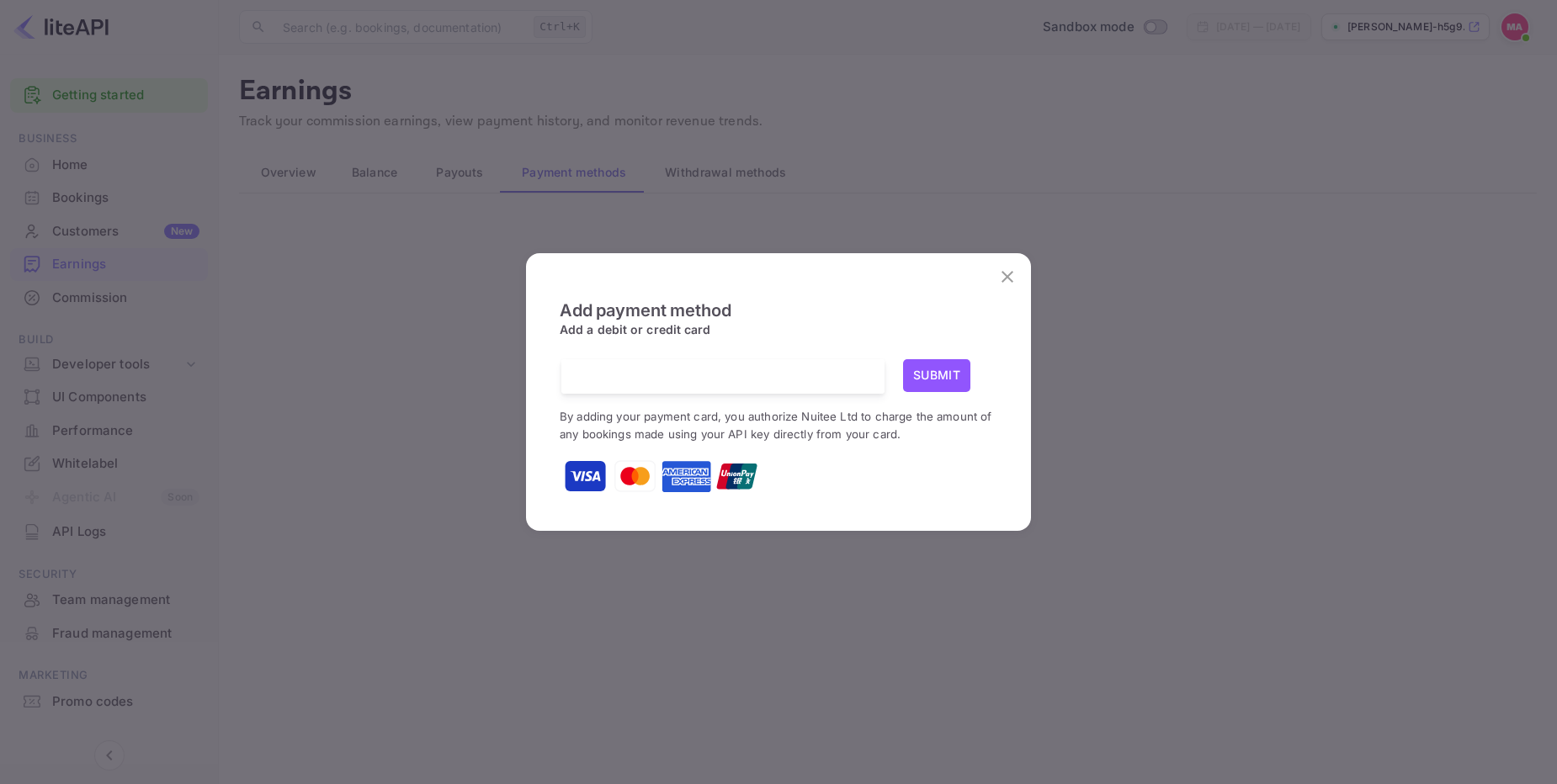
click at [1014, 282] on icon "close" at bounding box center [1007, 277] width 20 height 20
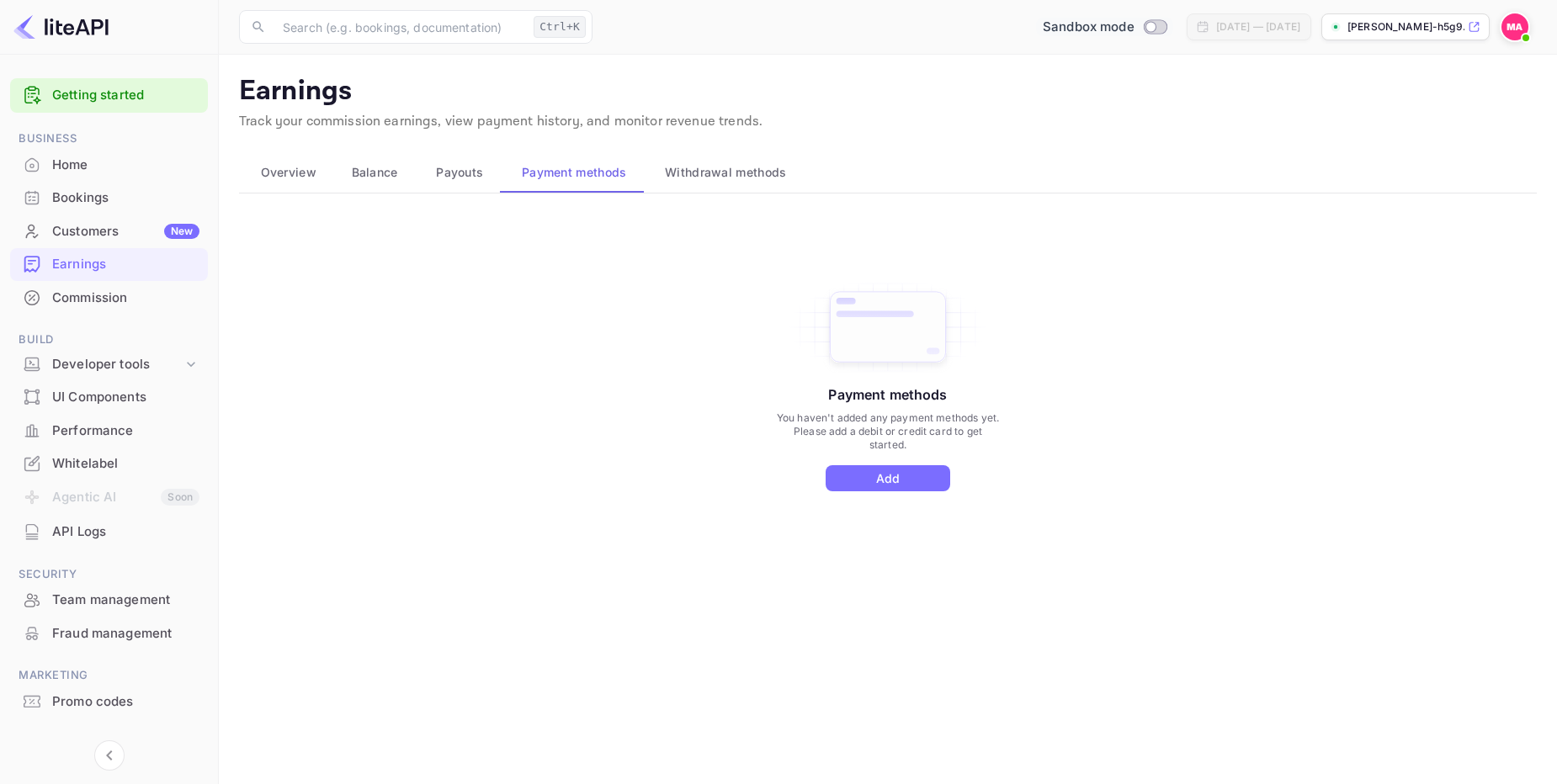
click at [1090, 28] on div "Sandbox mode" at bounding box center [1104, 27] width 137 height 20
click at [1100, 484] on div at bounding box center [778, 392] width 1557 height 784
click at [107, 233] on div "Customers New" at bounding box center [125, 232] width 147 height 20
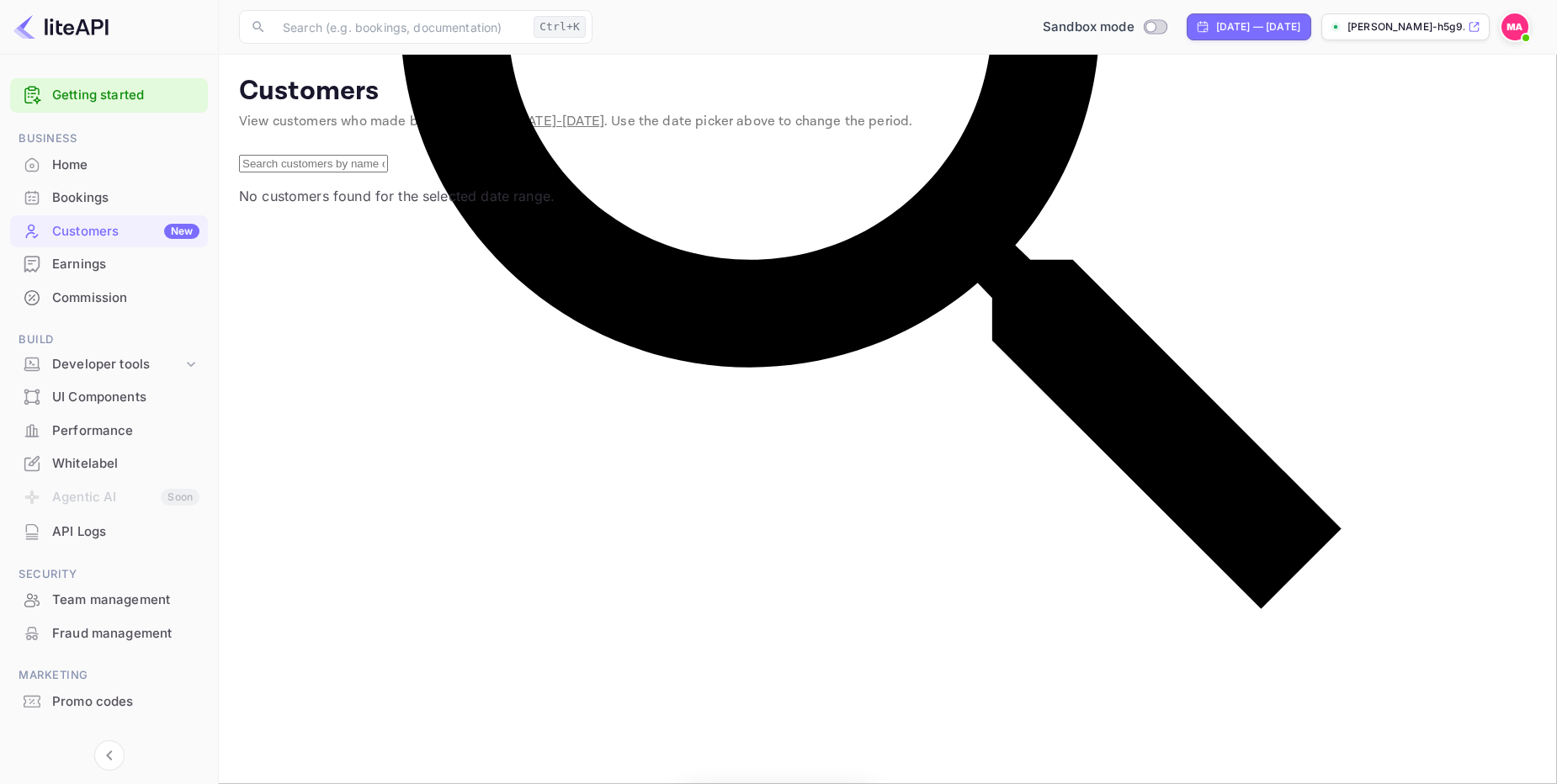
click at [92, 193] on div "Bookings" at bounding box center [125, 198] width 147 height 20
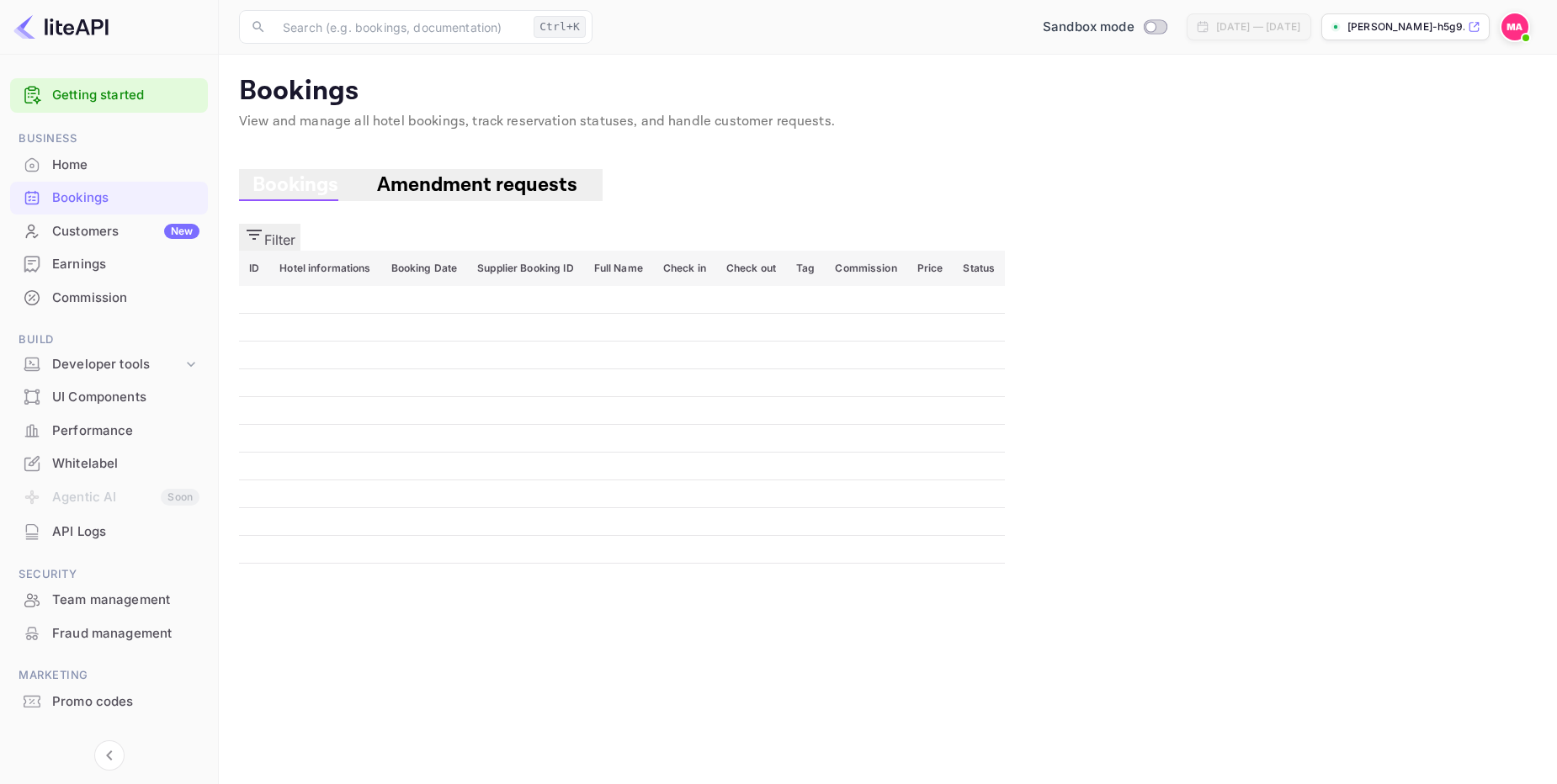
click at [99, 174] on div "Home" at bounding box center [109, 165] width 198 height 33
